Goal: Task Accomplishment & Management: Complete application form

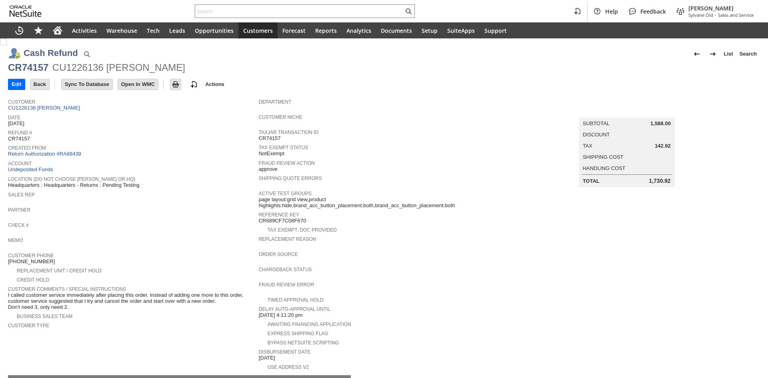
scroll to position [122, 0]
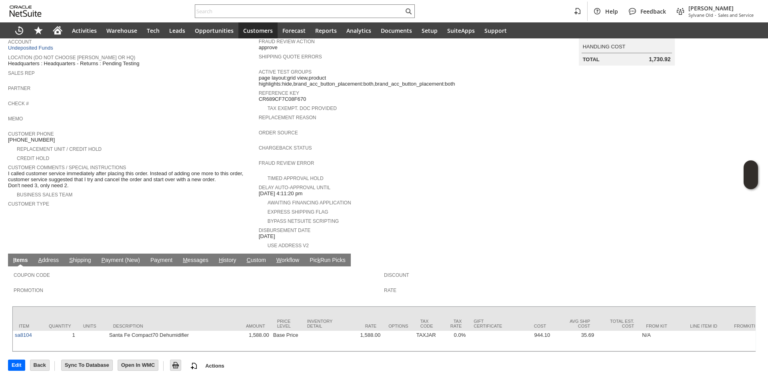
click at [55, 257] on link "A ddress" at bounding box center [48, 261] width 24 height 8
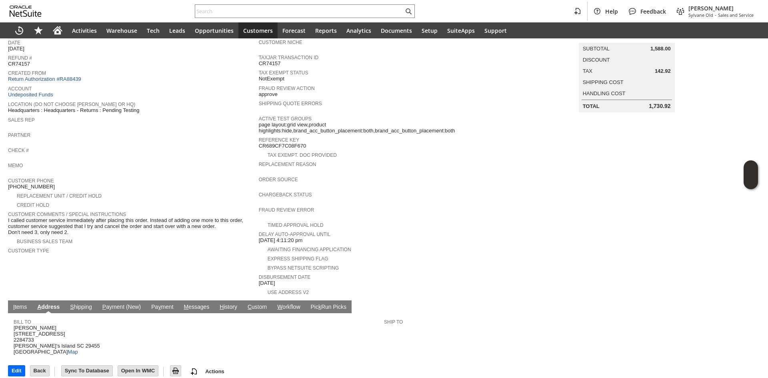
click at [78, 304] on link "S hipping" at bounding box center [81, 308] width 26 height 8
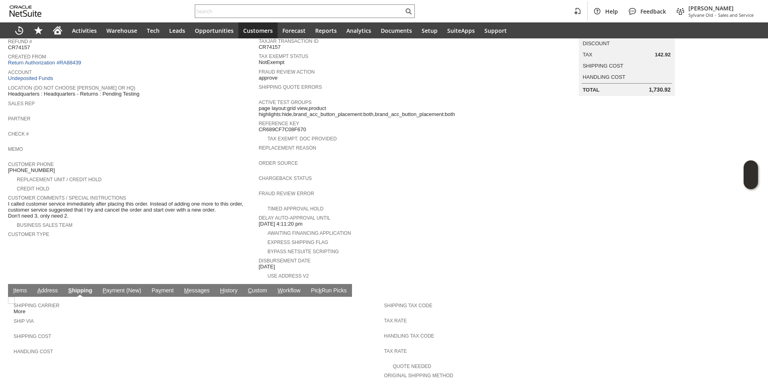
scroll to position [134, 0]
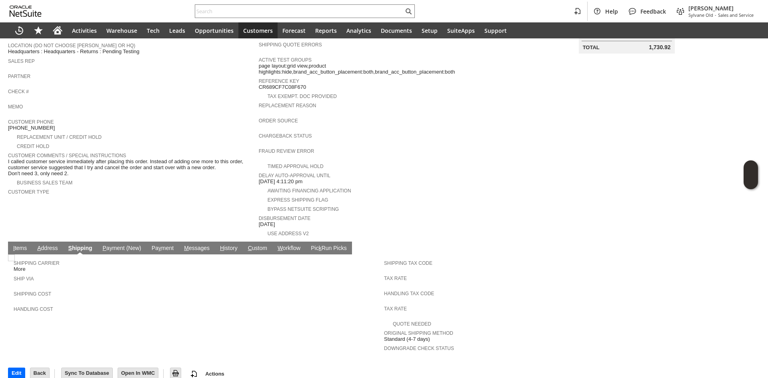
click at [127, 230] on form "Cash Refund List Search CR74157 CU1226136 Catherine W Schultz Go Edit Back New …" at bounding box center [384, 74] width 752 height 335
click at [127, 242] on td "P ayment (New)" at bounding box center [122, 248] width 49 height 13
click at [130, 245] on link "P ayment (New)" at bounding box center [122, 249] width 42 height 8
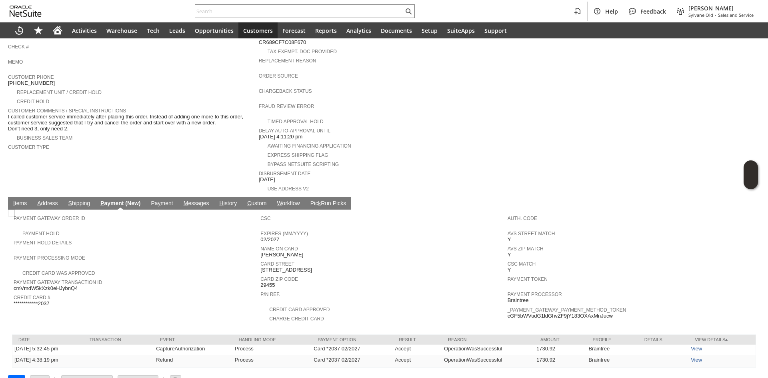
scroll to position [186, 0]
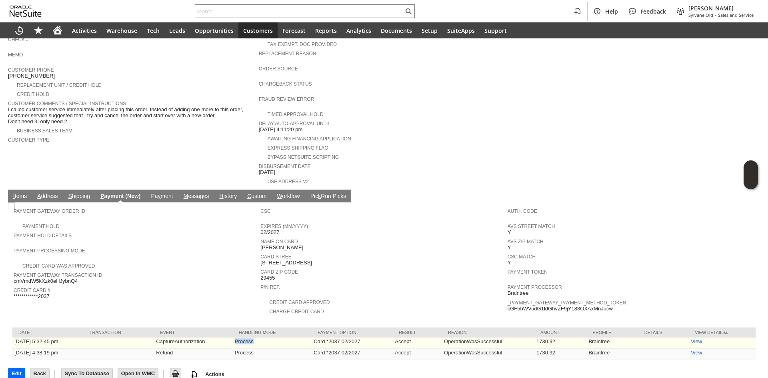
drag, startPoint x: 232, startPoint y: 330, endPoint x: 268, endPoint y: 332, distance: 35.3
click at [268, 338] on tr "7/14/2025 5:32:45 pm CaptureAuthorization Process Card *2037 02/2027 Accept Ope…" at bounding box center [383, 343] width 743 height 11
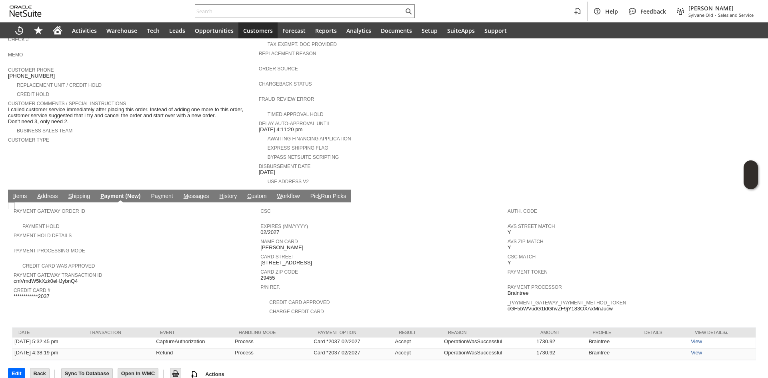
click at [228, 287] on div "**********" at bounding box center [135, 292] width 243 height 14
drag, startPoint x: 564, startPoint y: 346, endPoint x: 601, endPoint y: 346, distance: 37.2
click at [639, 349] on tr "8/13/2025 4:38:19 pm Refund Process Card *2037 02/2027 Accept OperationWasSucce…" at bounding box center [383, 354] width 743 height 11
click at [525, 349] on td "OperationWasSuccessful" at bounding box center [488, 354] width 92 height 11
drag, startPoint x: 155, startPoint y: 348, endPoint x: 195, endPoint y: 346, distance: 40.1
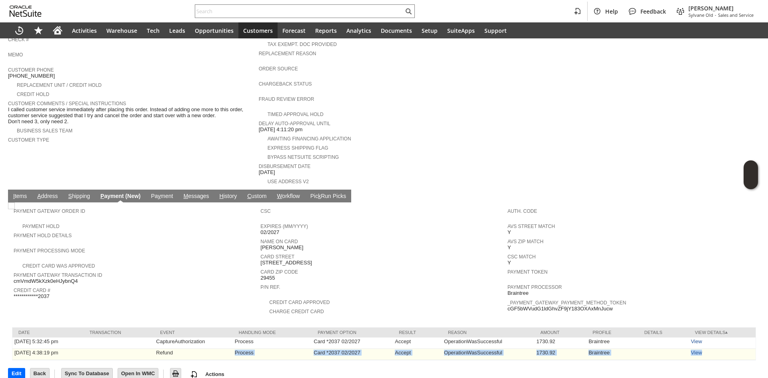
click at [193, 346] on div "Cash Refund List Search CR74157 CU1226136 Catherine W Schultz Go Edit Back New …" at bounding box center [384, 121] width 768 height 537
click at [186, 270] on div "Payment Gateway Transaction ID cmVmdW5kXzk0eHJybnQ4" at bounding box center [135, 277] width 243 height 14
drag, startPoint x: 365, startPoint y: 348, endPoint x: 300, endPoint y: 343, distance: 64.2
click at [301, 349] on tr "8/13/2025 4:38:19 pm Refund Process Card *2037 02/2027 Accept OperationWasSucce…" at bounding box center [383, 354] width 743 height 11
click at [300, 349] on td "Process" at bounding box center [272, 354] width 79 height 11
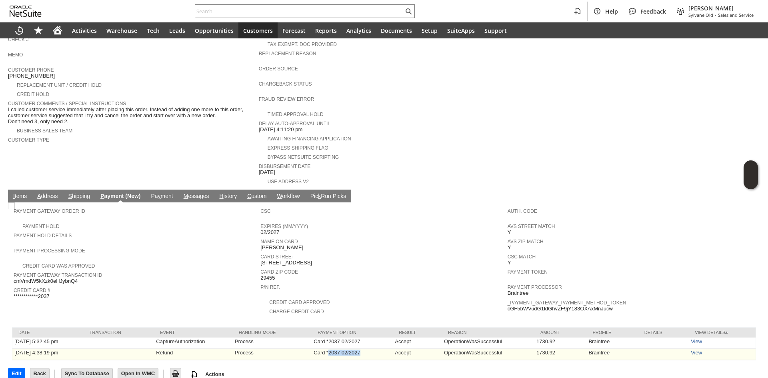
drag, startPoint x: 342, startPoint y: 342, endPoint x: 389, endPoint y: 343, distance: 46.4
click at [389, 349] on td "Card *2037 02/2027" at bounding box center [352, 354] width 81 height 11
click at [388, 349] on td "Card *2037 02/2027" at bounding box center [352, 354] width 81 height 11
drag, startPoint x: 375, startPoint y: 344, endPoint x: 303, endPoint y: 343, distance: 72.0
click at [303, 349] on tr "8/13/2025 4:38:19 pm Refund Process Card *2037 02/2027 Accept OperationWasSucce…" at bounding box center [383, 354] width 743 height 11
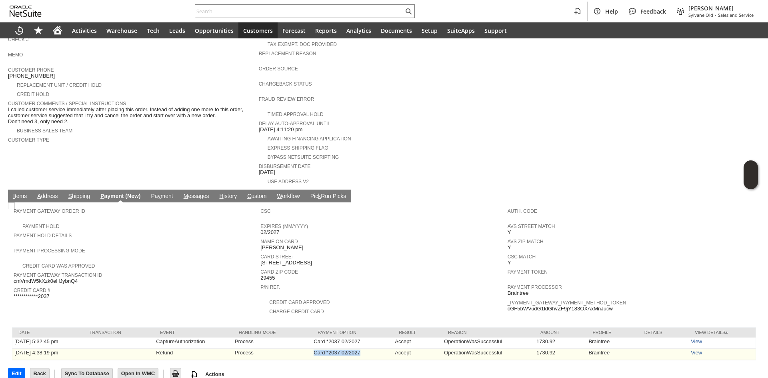
click at [302, 349] on td "Process" at bounding box center [272, 354] width 79 height 11
drag, startPoint x: 284, startPoint y: 344, endPoint x: 127, endPoint y: 344, distance: 157.2
click at [141, 349] on tr "8/13/2025 4:38:19 pm Refund Process Card *2037 02/2027 Accept OperationWasSucce…" at bounding box center [383, 354] width 743 height 11
click at [127, 349] on td at bounding box center [119, 354] width 71 height 11
drag, startPoint x: 190, startPoint y: 346, endPoint x: 199, endPoint y: 347, distance: 9.2
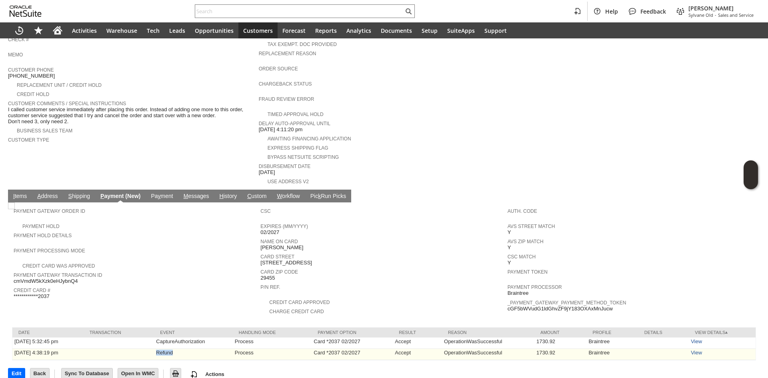
click at [199, 349] on tr "8/13/2025 4:38:19 pm Refund Process Card *2037 02/2027 Accept OperationWasSucce…" at bounding box center [383, 354] width 743 height 11
drag, startPoint x: 330, startPoint y: 344, endPoint x: 341, endPoint y: 343, distance: 11.2
click at [341, 349] on td "Card *2037 02/2027" at bounding box center [352, 354] width 81 height 11
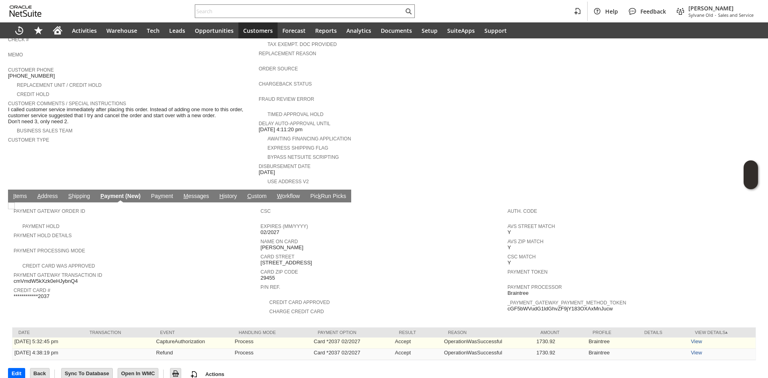
click at [315, 338] on td "Card *2037 02/2027" at bounding box center [352, 343] width 81 height 11
drag, startPoint x: 319, startPoint y: 335, endPoint x: 356, endPoint y: 334, distance: 37.2
click at [356, 338] on td "Card *2037 02/2027" at bounding box center [352, 343] width 81 height 11
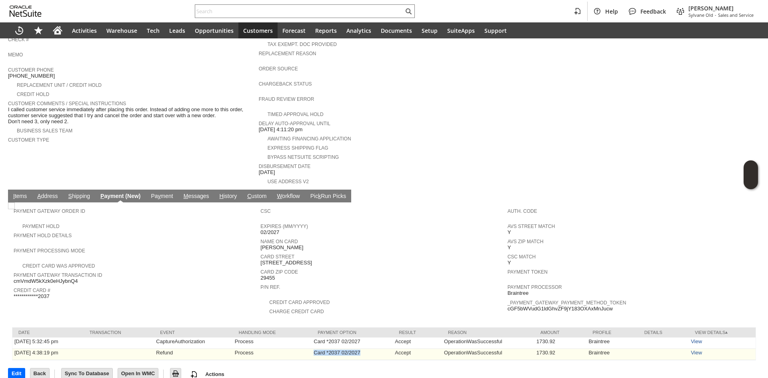
drag, startPoint x: 367, startPoint y: 345, endPoint x: 308, endPoint y: 342, distance: 58.1
click at [308, 349] on tr "8/13/2025 4:38:19 pm Refund Process Card *2037 02/2027 Accept OperationWasSucce…" at bounding box center [383, 354] width 743 height 11
click at [338, 349] on td "Card *2037 02/2027" at bounding box center [352, 354] width 81 height 11
click at [332, 349] on td "Card *2037 02/2027" at bounding box center [352, 354] width 81 height 11
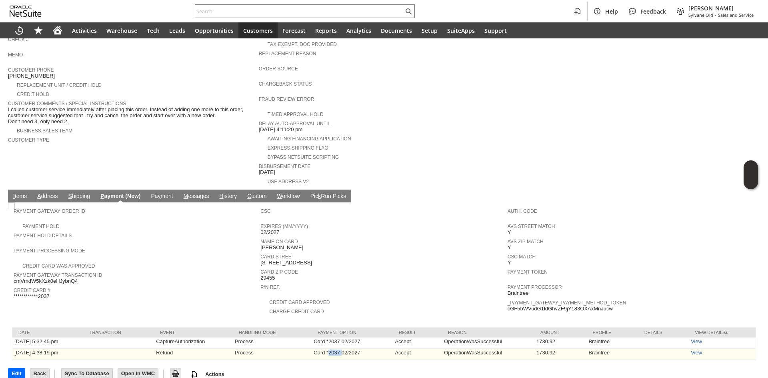
click at [332, 349] on td "Card *2037 02/2027" at bounding box center [352, 354] width 81 height 11
click at [333, 349] on td "Card *2037 02/2027" at bounding box center [352, 354] width 81 height 11
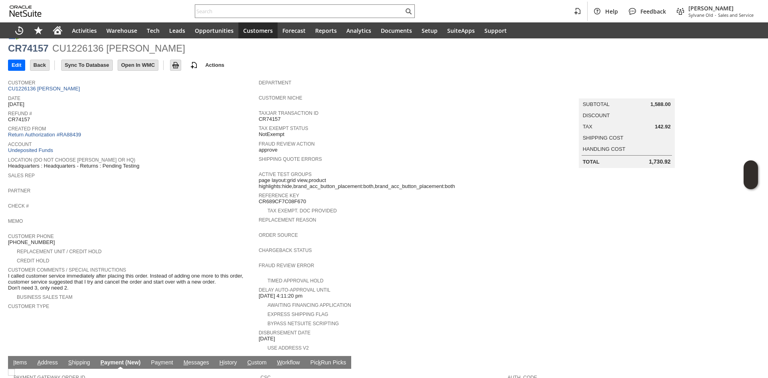
scroll to position [0, 0]
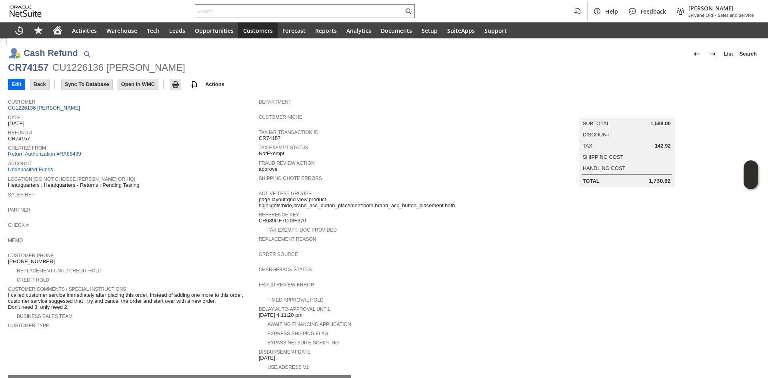
click at [38, 72] on div "CR74157" at bounding box center [28, 67] width 40 height 13
copy div "CR74157"
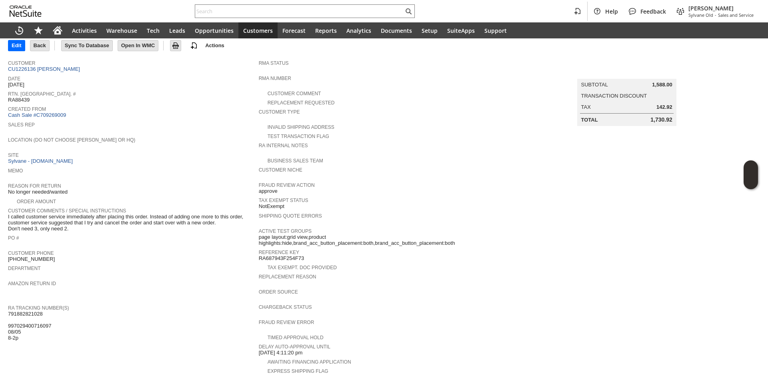
scroll to position [28, 0]
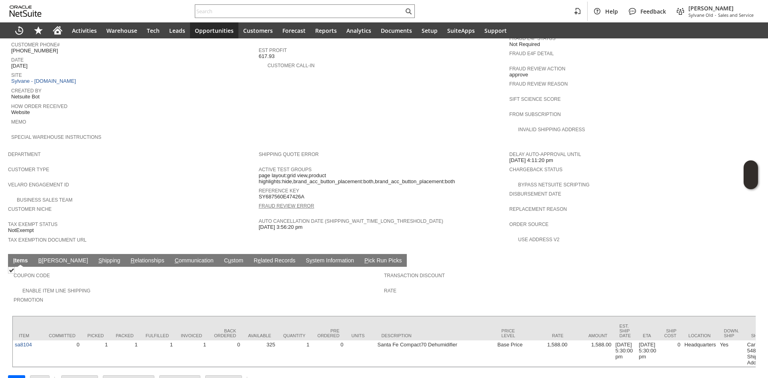
scroll to position [356, 0]
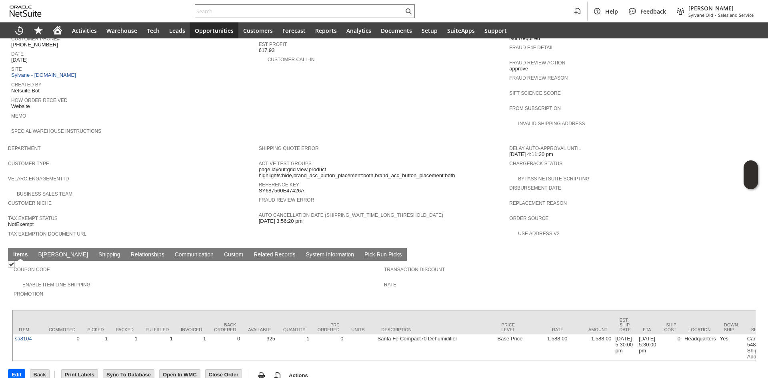
click at [96, 251] on link "S hipping" at bounding box center [109, 255] width 26 height 8
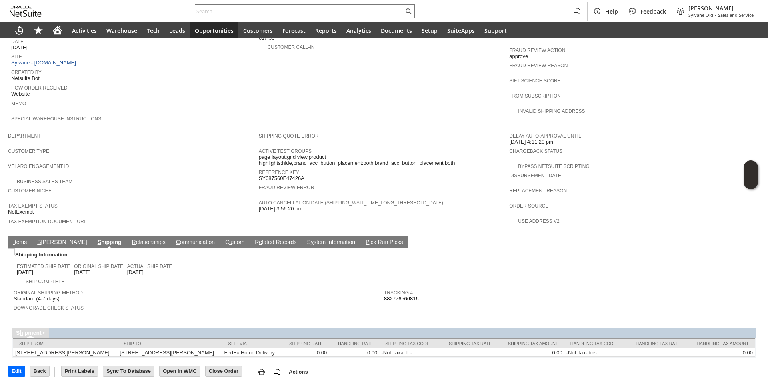
scroll to position [370, 0]
drag, startPoint x: 40, startPoint y: 228, endPoint x: 43, endPoint y: 247, distance: 19.4
click at [41, 235] on td "B [PERSON_NAME]" at bounding box center [62, 241] width 60 height 13
click at [47, 238] on link "B [PERSON_NAME]" at bounding box center [62, 242] width 54 height 8
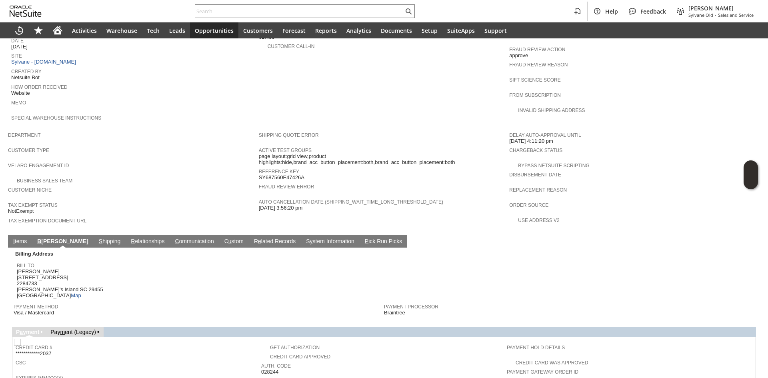
click at [45, 310] on span "Visa / Mastercard" at bounding box center [34, 313] width 40 height 6
click at [20, 235] on td "I tems" at bounding box center [20, 241] width 24 height 13
click at [57, 302] on div "Payment Method Visa / Mastercard" at bounding box center [197, 309] width 367 height 15
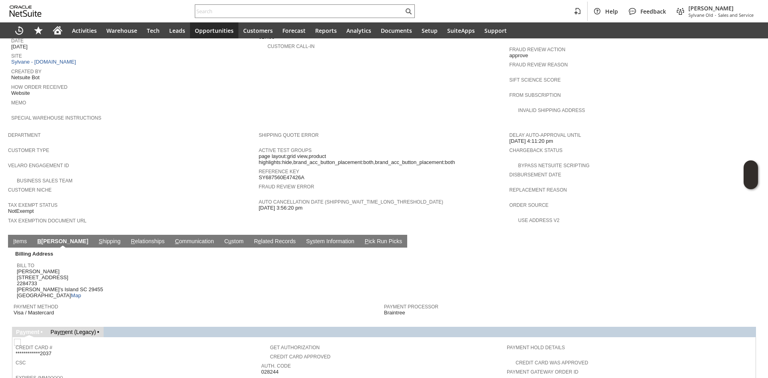
drag, startPoint x: 50, startPoint y: 336, endPoint x: 40, endPoint y: 336, distance: 10.4
click at [40, 342] on div "**********" at bounding box center [137, 349] width 242 height 14
click at [39, 299] on td "Billing Address Bill To [PERSON_NAME] [STREET_ADDRESS][PERSON_NAME] Map Payment…" at bounding box center [384, 283] width 744 height 71
click at [40, 310] on span "Visa / Mastercard" at bounding box center [34, 313] width 40 height 6
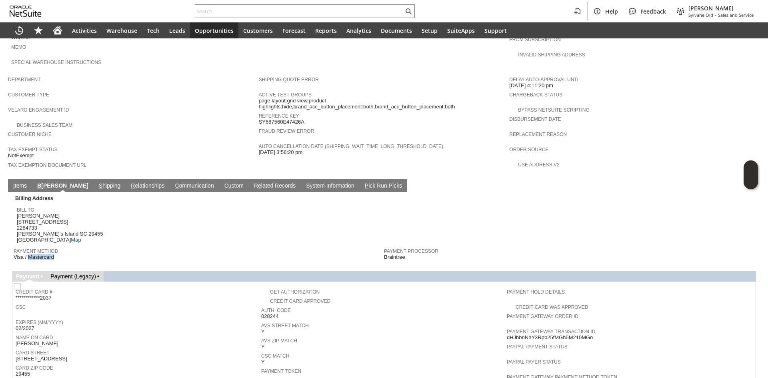
scroll to position [450, 0]
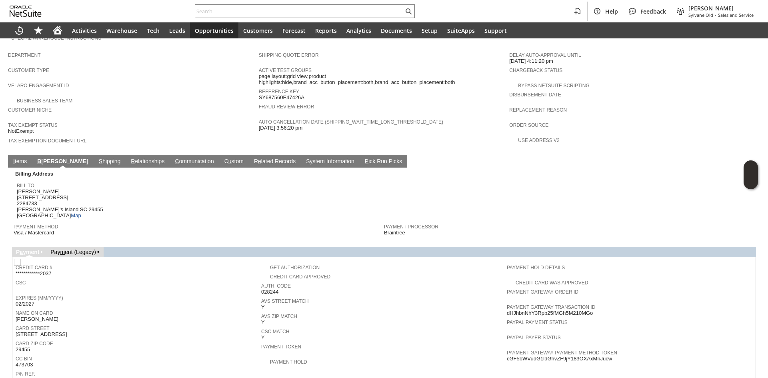
click at [44, 270] on span "**********" at bounding box center [34, 273] width 36 height 6
click at [65, 262] on div "**********" at bounding box center [137, 269] width 242 height 14
drag, startPoint x: 54, startPoint y: 258, endPoint x: 41, endPoint y: 256, distance: 13.0
click at [41, 260] on td "**********" at bounding box center [139, 268] width 246 height 17
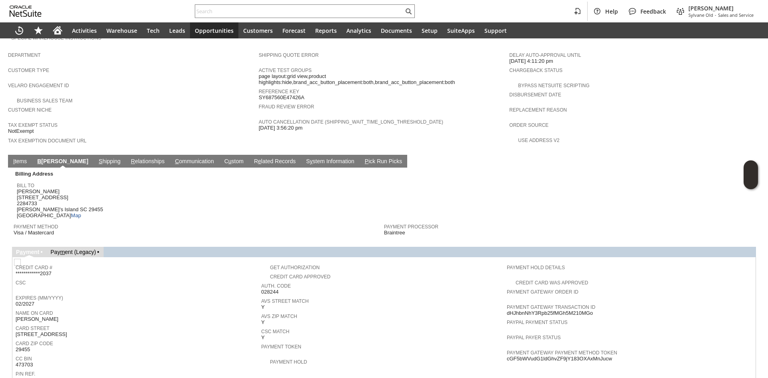
click at [41, 270] on span "**********" at bounding box center [34, 273] width 36 height 6
click at [69, 260] on td "**********" at bounding box center [139, 268] width 246 height 17
click at [43, 270] on span "**********" at bounding box center [34, 273] width 36 height 6
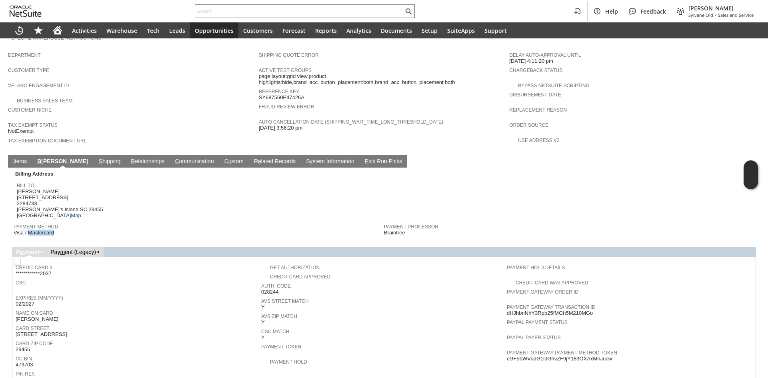
drag, startPoint x: 64, startPoint y: 217, endPoint x: 28, endPoint y: 213, distance: 36.2
click at [28, 220] on td "Payment Method Visa / Mastercard" at bounding box center [199, 229] width 371 height 18
click at [27, 230] on span "Visa / Mastercard" at bounding box center [34, 233] width 40 height 6
click at [28, 230] on span "Visa / Mastercard" at bounding box center [34, 233] width 40 height 6
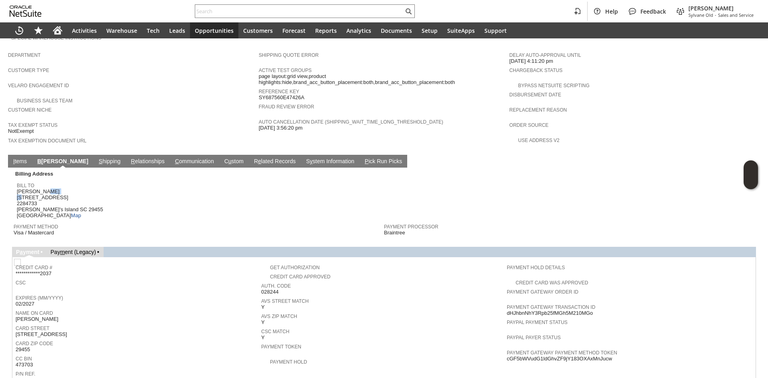
drag, startPoint x: 20, startPoint y: 172, endPoint x: 22, endPoint y: 181, distance: 9.5
click at [22, 188] on span "[PERSON_NAME] 4025 Chantey Crest 2284733 [PERSON_NAME][GEOGRAPHIC_DATA] [GEOGRA…" at bounding box center [60, 203] width 86 height 30
drag, startPoint x: 13, startPoint y: 172, endPoint x: 26, endPoint y: 195, distance: 26.5
click at [26, 195] on td "Billing Address Bill To [PERSON_NAME] [STREET_ADDRESS][PERSON_NAME] Map Payment…" at bounding box center [384, 203] width 744 height 71
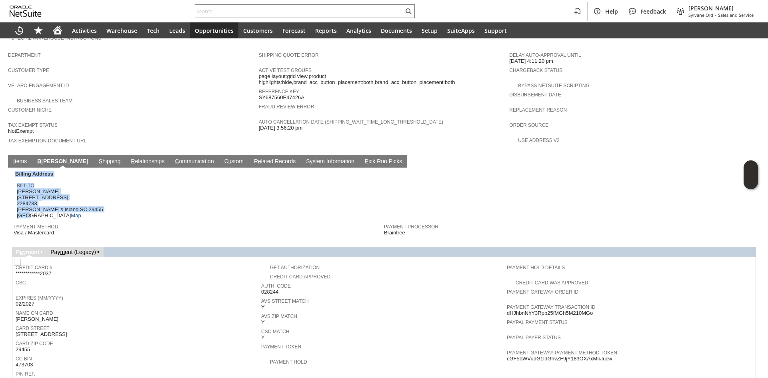
click at [26, 195] on span "[PERSON_NAME] 4025 Chantey Crest 2284733 [PERSON_NAME][GEOGRAPHIC_DATA] [GEOGRA…" at bounding box center [60, 203] width 86 height 30
drag, startPoint x: 48, startPoint y: 200, endPoint x: 17, endPoint y: 172, distance: 41.7
click at [17, 188] on span "[PERSON_NAME] 4025 Chantey Crest 2284733 [PERSON_NAME][GEOGRAPHIC_DATA] [GEOGRA…" at bounding box center [60, 203] width 86 height 30
drag, startPoint x: 23, startPoint y: 176, endPoint x: 44, endPoint y: 199, distance: 30.9
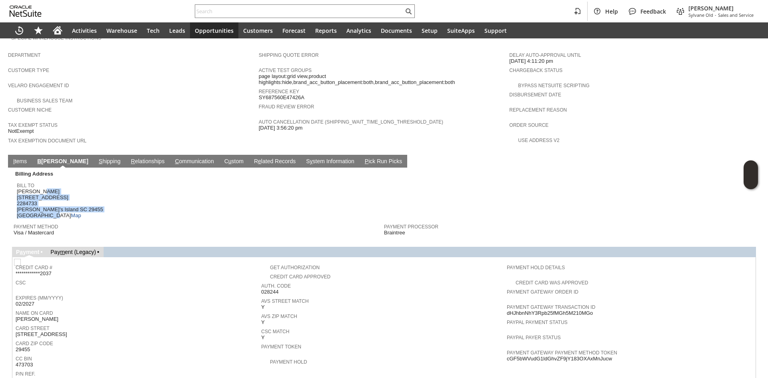
click at [44, 199] on span "[PERSON_NAME] 4025 Chantey Crest 2284733 [PERSON_NAME][GEOGRAPHIC_DATA] [GEOGRA…" at bounding box center [60, 203] width 86 height 30
drag, startPoint x: 18, startPoint y: 174, endPoint x: 34, endPoint y: 201, distance: 31.1
click at [34, 201] on td "Bill To [PERSON_NAME] [STREET_ADDRESS][PERSON_NAME] Map" at bounding box center [200, 198] width 367 height 41
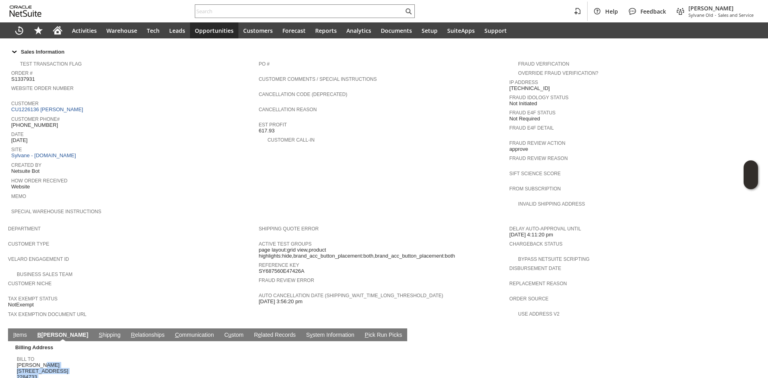
scroll to position [250, 0]
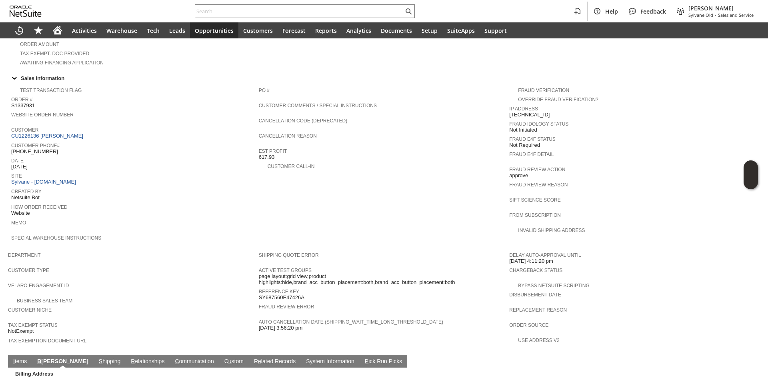
click at [142, 250] on span "Department" at bounding box center [131, 254] width 247 height 8
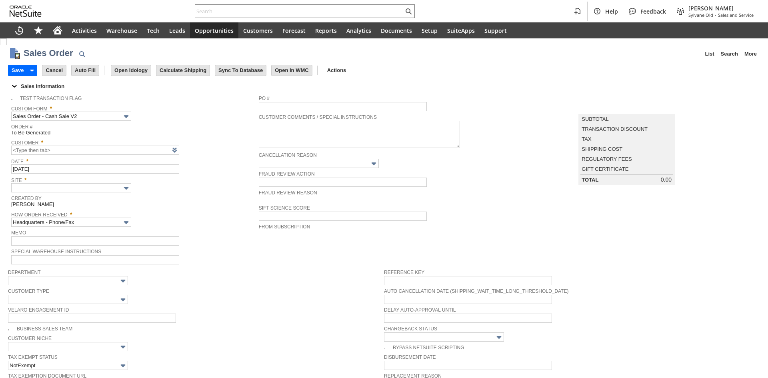
scroll to position [120, 0]
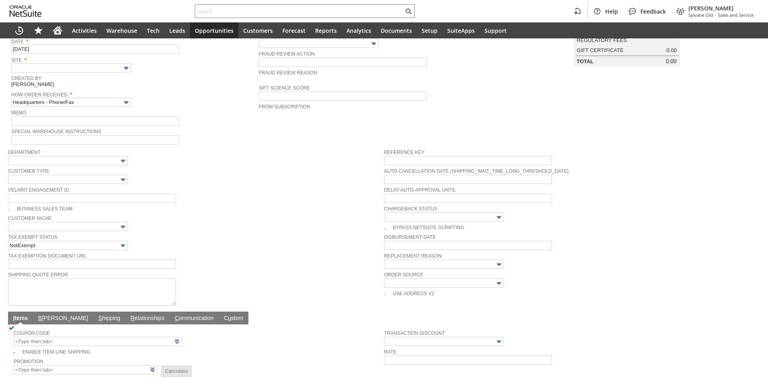
type input "Intelligent Recommendations ⁰"
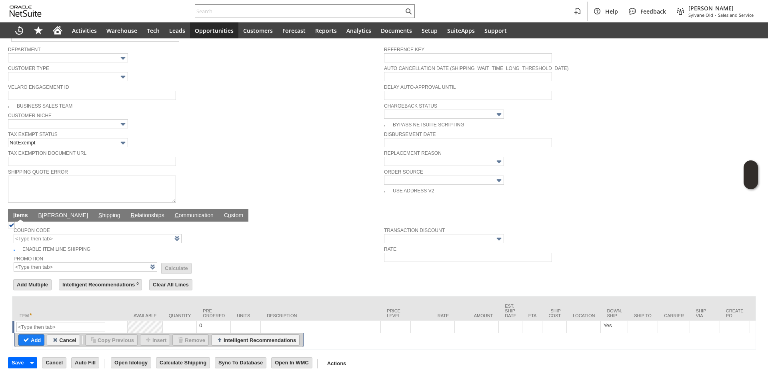
scroll to position [224, 0]
click at [58, 321] on input "text" at bounding box center [60, 326] width 89 height 10
click at [61, 321] on input "text" at bounding box center [60, 326] width 89 height 10
paste input "sa8104"
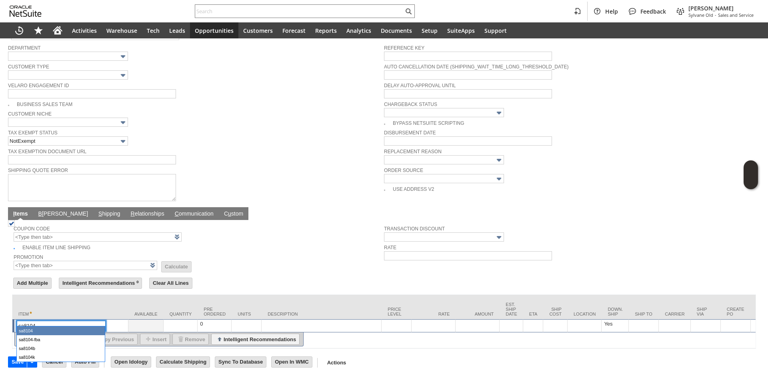
type input "sa8104"
click at [248, 242] on div "Enable Item Line Shipping" at bounding box center [199, 246] width 371 height 9
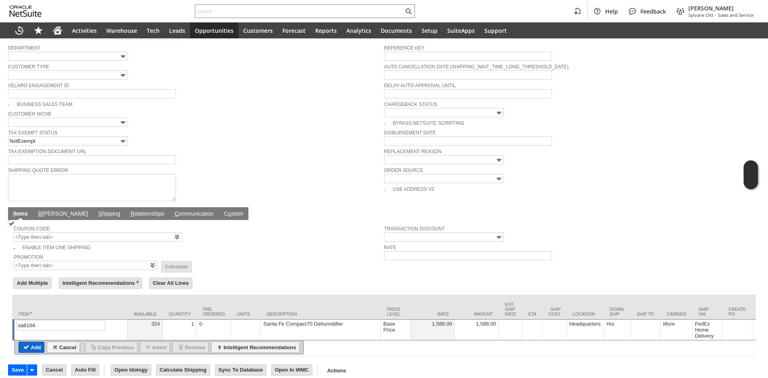
click at [30, 346] on input "Add" at bounding box center [31, 347] width 25 height 10
click at [643, 324] on td at bounding box center [646, 329] width 30 height 21
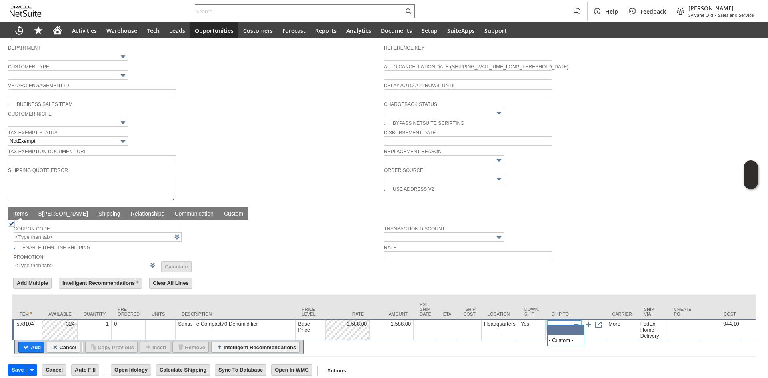
click at [575, 321] on img at bounding box center [576, 325] width 9 height 9
click at [590, 320] on link at bounding box center [588, 324] width 9 height 9
type input "7 Prospect Ave"
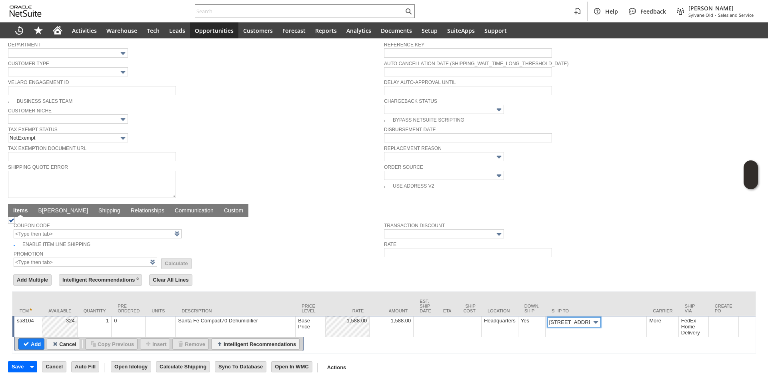
scroll to position [233, 0]
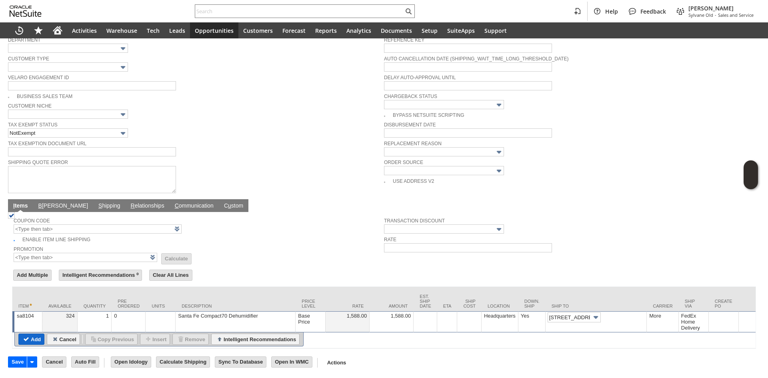
click at [36, 334] on input "Add" at bounding box center [31, 339] width 25 height 10
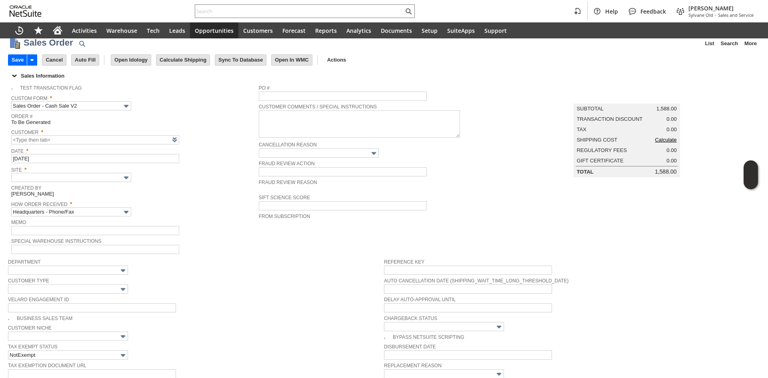
scroll to position [0, 0]
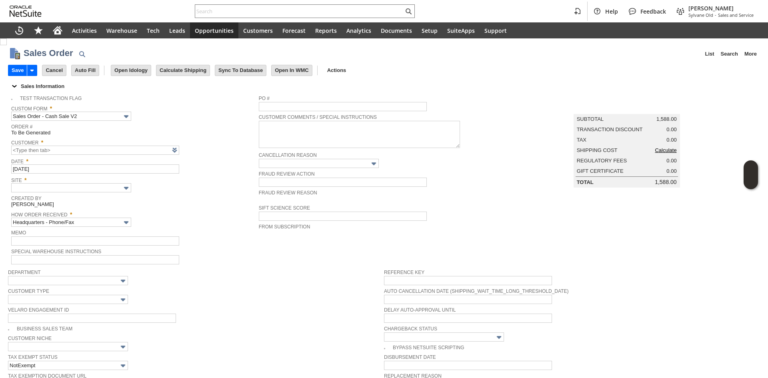
click at [663, 152] on link "Calculate" at bounding box center [666, 150] width 22 height 6
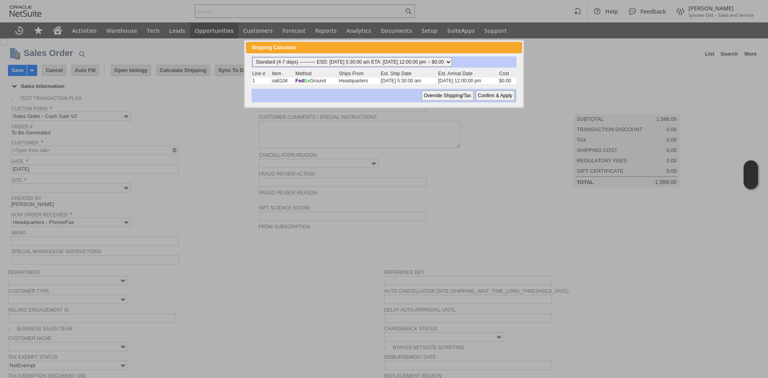
click at [418, 65] on select "Standard (4-7 days) ---------- ESD: 10/03/2025 5:30:00 am ETA: 10/06/2025 12:00…" at bounding box center [352, 62] width 200 height 10
select select "2 Day ------------------------ ESD: 10/03/2025 5:30:00 am ETA: 10/06/2025 12:00…"
click at [252, 57] on select "Standard (4-7 days) ---------- ESD: 10/03/2025 5:30:00 am ETA: 10/06/2025 12:00…" at bounding box center [352, 62] width 200 height 10
click at [421, 61] on select "Standard (4-7 days) ---------- ESD: 10/03/2025 5:30:00 am ETA: 10/06/2025 12:00…" at bounding box center [352, 62] width 200 height 10
click at [252, 57] on select "Standard (4-7 days) ---------- ESD: 10/03/2025 5:30:00 am ETA: 10/06/2025 12:00…" at bounding box center [352, 62] width 200 height 10
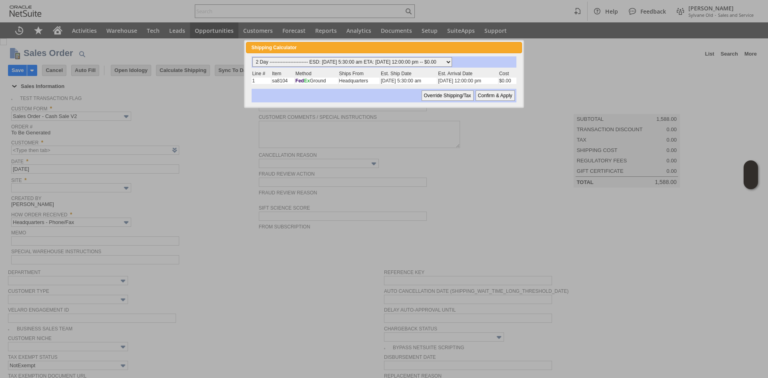
click at [364, 62] on select "Standard (4-7 days) ---------- ESD: 10/03/2025 5:30:00 am ETA: 10/06/2025 12:00…" at bounding box center [352, 62] width 200 height 10
click at [350, 60] on select "Standard (4-7 days) ---------- ESD: 10/03/2025 5:30:00 am ETA: 10/06/2025 12:00…" at bounding box center [352, 62] width 200 height 10
click at [252, 57] on select "Standard (4-7 days) ---------- ESD: 10/03/2025 5:30:00 am ETA: 10/06/2025 12:00…" at bounding box center [352, 62] width 200 height 10
click at [354, 53] on div "Shipping Calculator close" at bounding box center [384, 47] width 276 height 11
click at [369, 56] on div "Standard (4-7 days) ---------- ESD: 10/03/2025 5:30:00 am ETA: 10/06/2025 12:00…" at bounding box center [384, 61] width 264 height 11
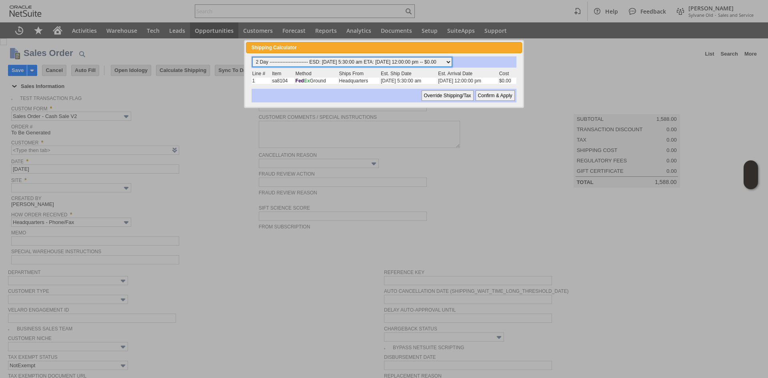
click at [373, 60] on select "Standard (4-7 days) ---------- ESD: 10/03/2025 5:30:00 am ETA: 10/06/2025 12:00…" at bounding box center [352, 62] width 200 height 10
click at [372, 60] on select "Standard (4-7 days) ---------- ESD: 10/03/2025 5:30:00 am ETA: 10/06/2025 12:00…" at bounding box center [352, 62] width 200 height 10
click at [387, 62] on select "Standard (4-7 days) ---------- ESD: 10/03/2025 5:30:00 am ETA: 10/06/2025 12:00…" at bounding box center [352, 62] width 200 height 10
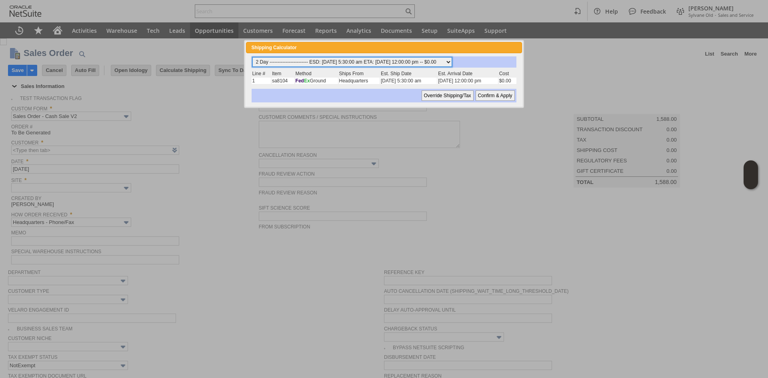
click at [387, 62] on select "Standard (4-7 days) ---------- ESD: 10/03/2025 5:30:00 am ETA: 10/06/2025 12:00…" at bounding box center [352, 62] width 200 height 10
click at [252, 57] on select "Standard (4-7 days) ---------- ESD: 10/03/2025 5:30:00 am ETA: 10/06/2025 12:00…" at bounding box center [352, 62] width 200 height 10
click at [341, 63] on select "Standard (4-7 days) ---------- ESD: 10/03/2025 5:30:00 am ETA: 10/06/2025 12:00…" at bounding box center [352, 62] width 200 height 10
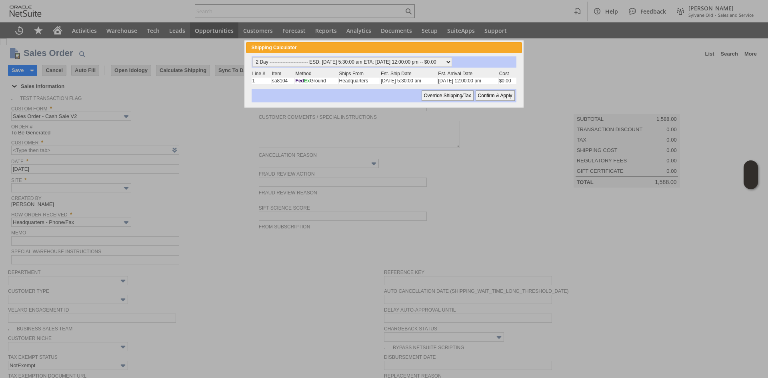
click at [498, 97] on input "Confirm & Apply" at bounding box center [495, 95] width 39 height 10
type input "Add"
type input "Copy Previous"
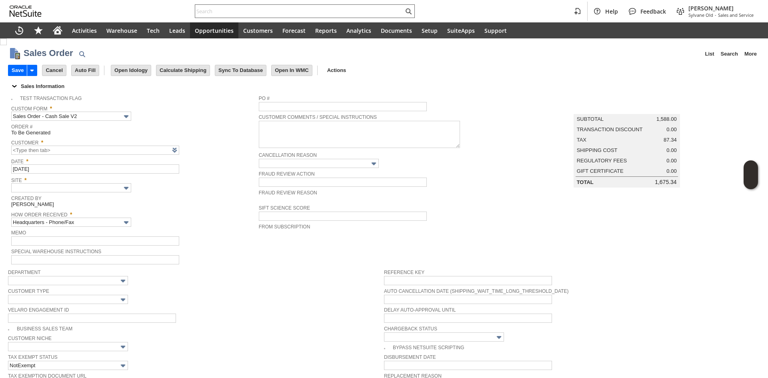
click at [275, 8] on input "text" at bounding box center [299, 11] width 208 height 10
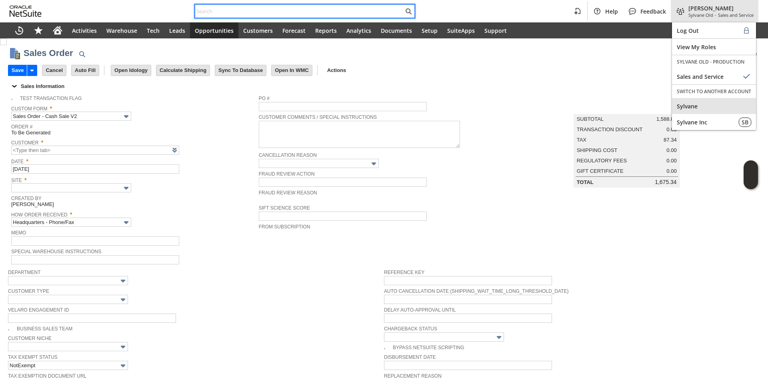
click at [698, 97] on div "SWITCH TO ANOTHER ACCOUNT" at bounding box center [714, 91] width 84 height 13
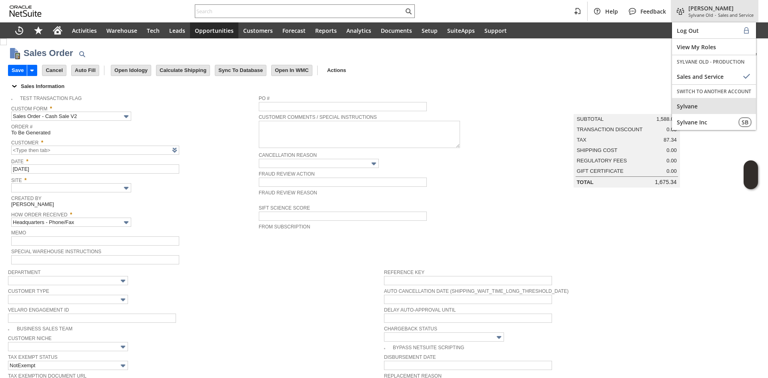
click at [698, 107] on span "Sylvane" at bounding box center [714, 106] width 74 height 8
